Goal: Task Accomplishment & Management: Complete application form

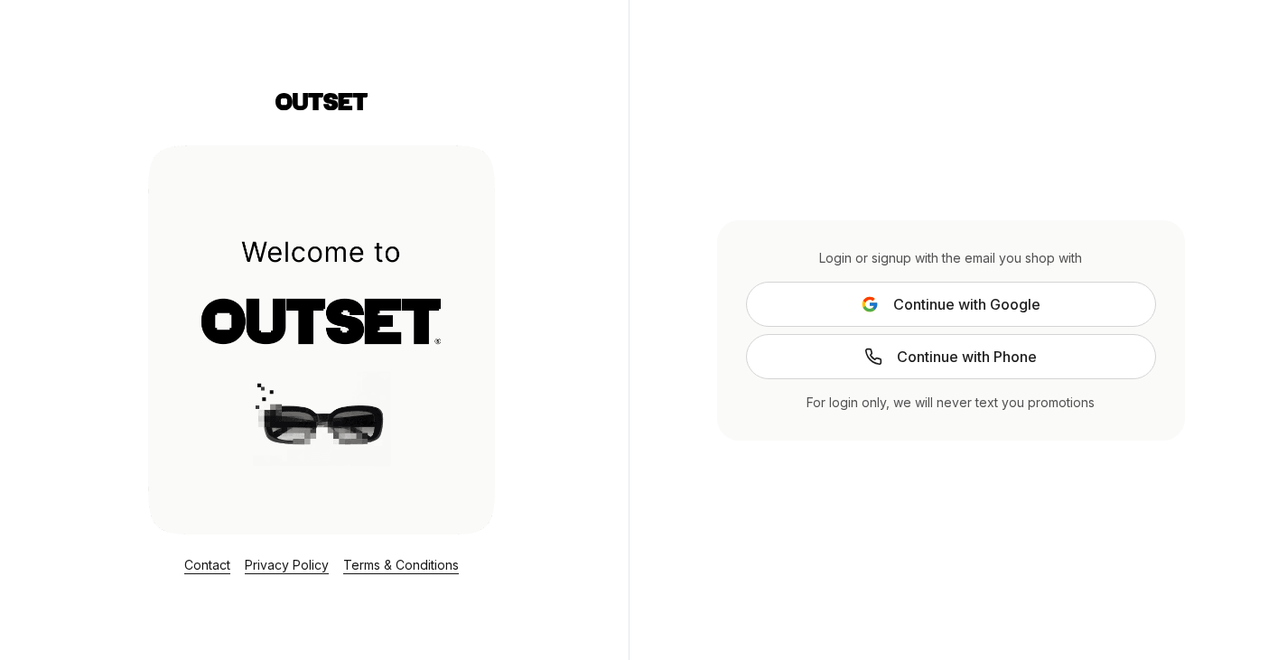
drag, startPoint x: 439, startPoint y: 273, endPoint x: 440, endPoint y: 264, distance: 9.1
